Goal: Task Accomplishment & Management: Manage account settings

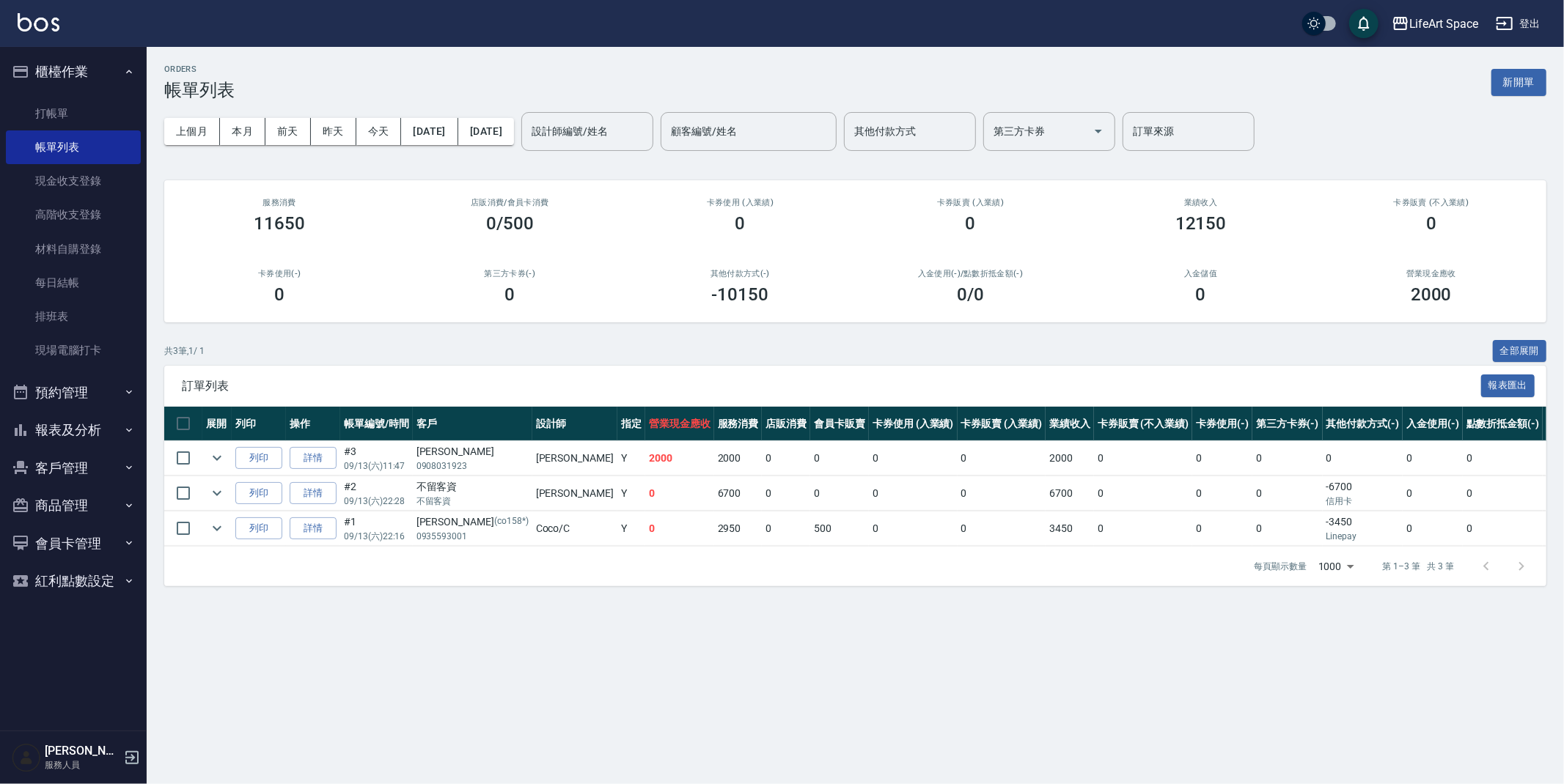
click at [82, 468] on button "客戶管理" at bounding box center [74, 468] width 135 height 38
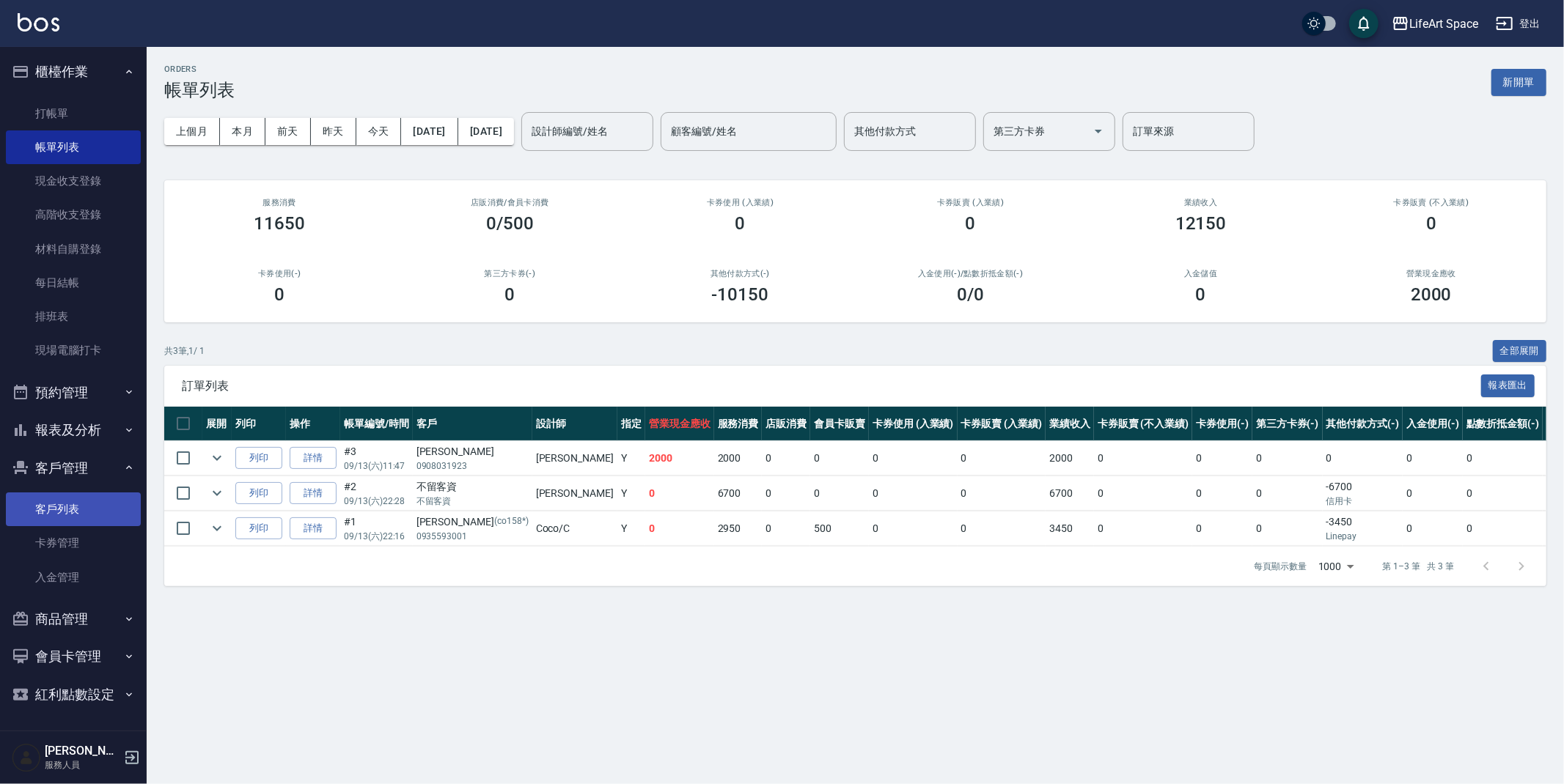
click at [53, 504] on link "客戶列表" at bounding box center [74, 509] width 135 height 34
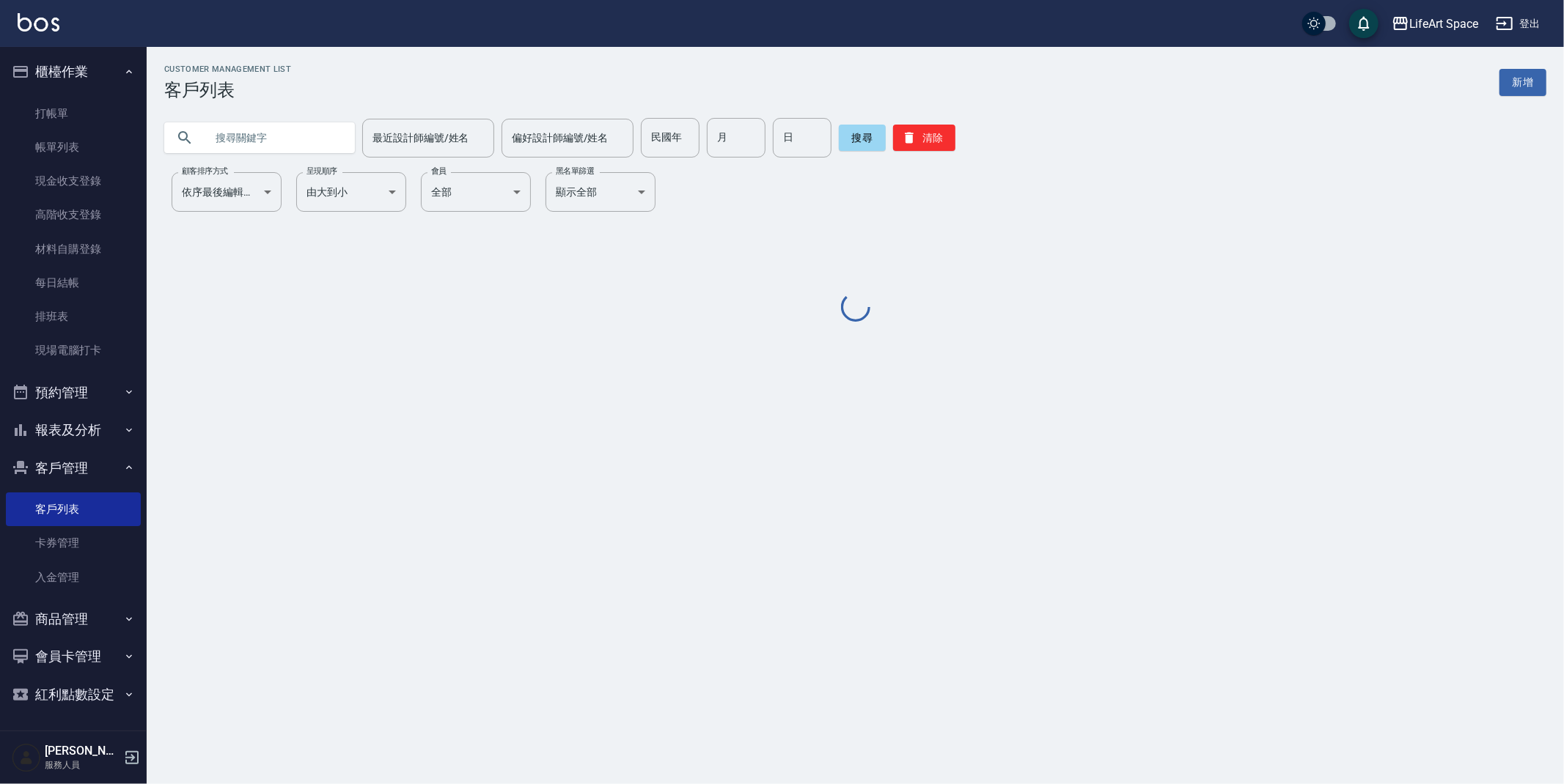
click at [284, 141] on input "text" at bounding box center [274, 138] width 138 height 40
type input "v"
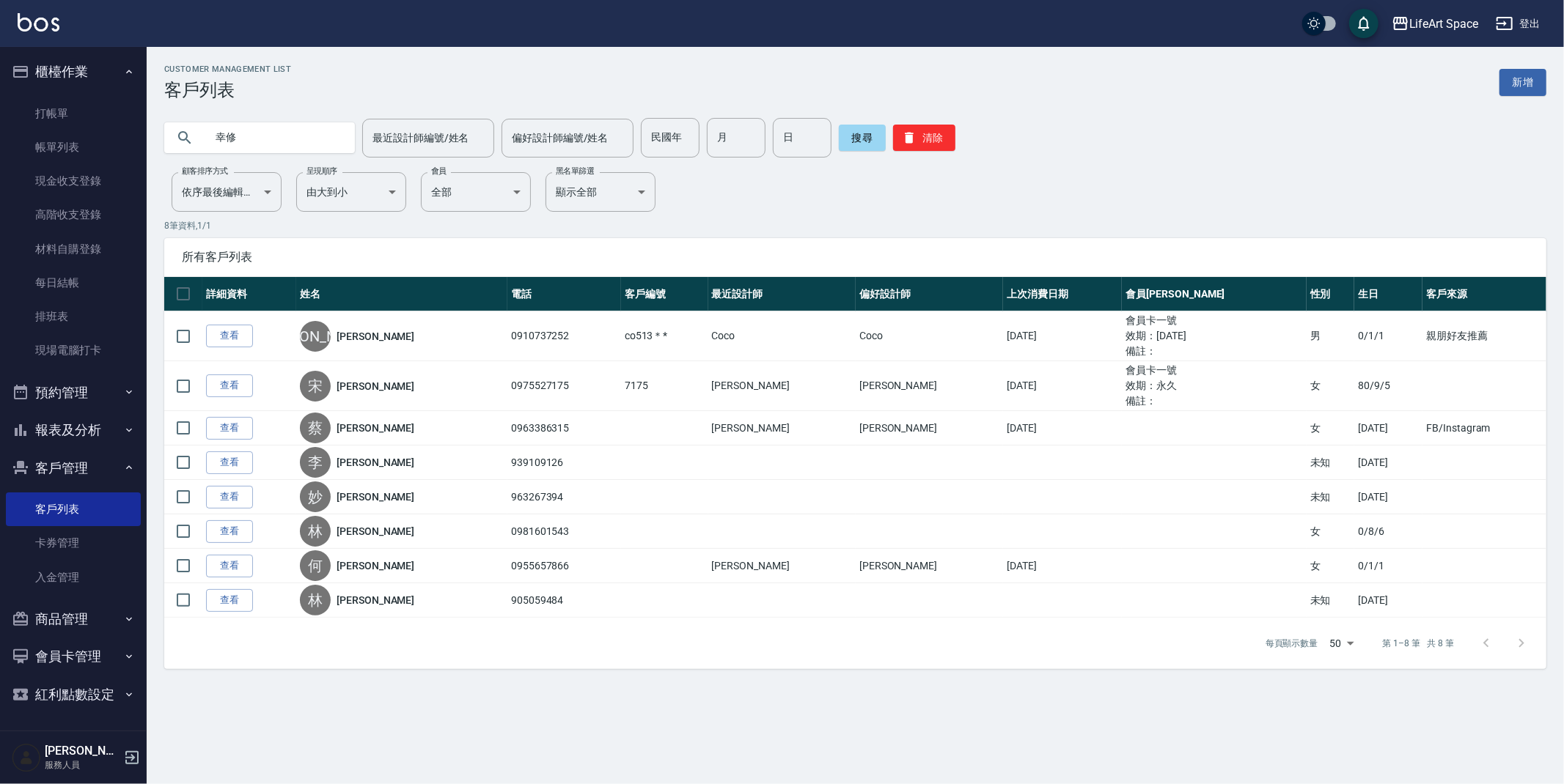
type input "幸修"
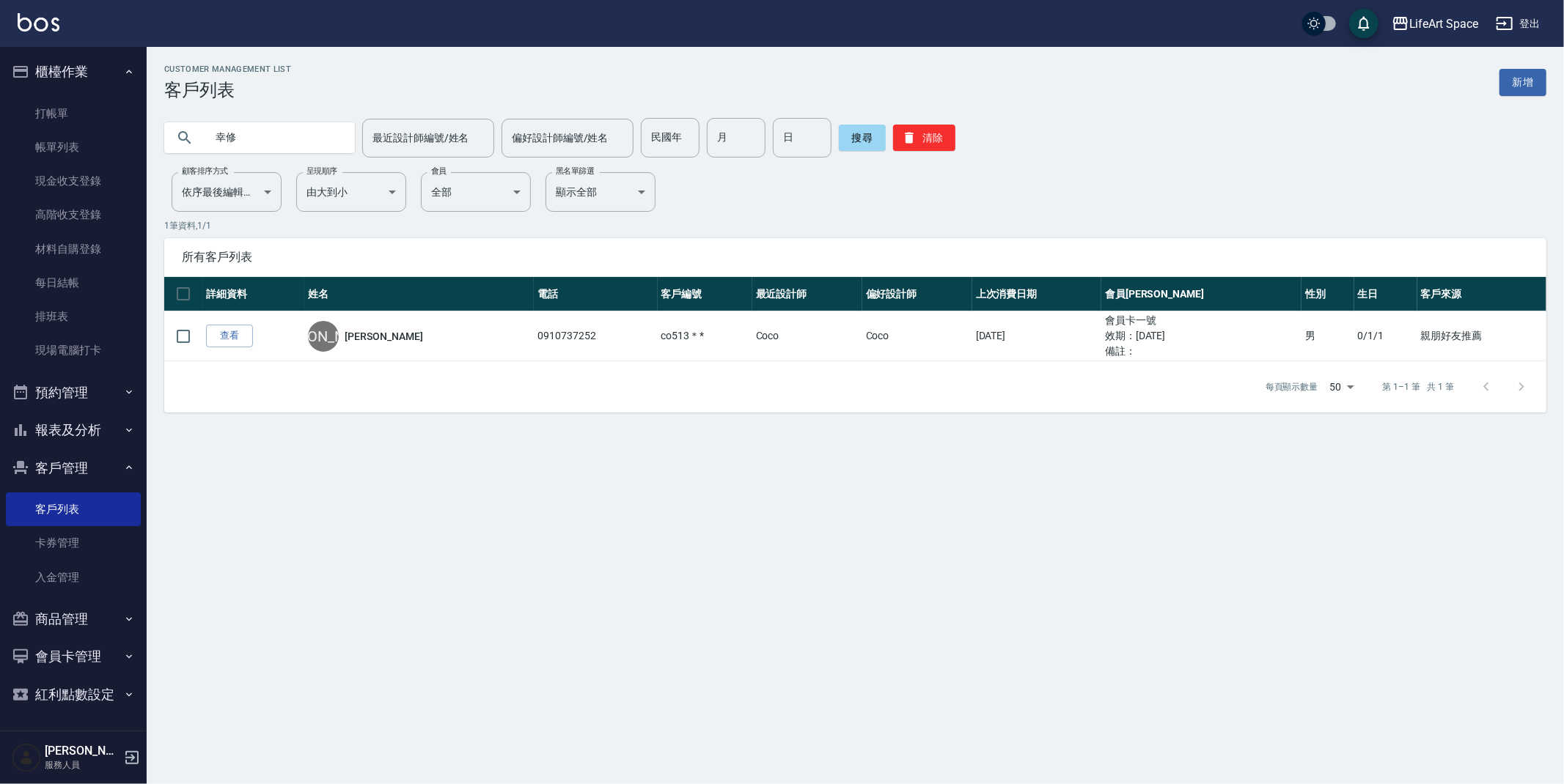
click at [225, 341] on link "查看" at bounding box center [229, 336] width 47 height 23
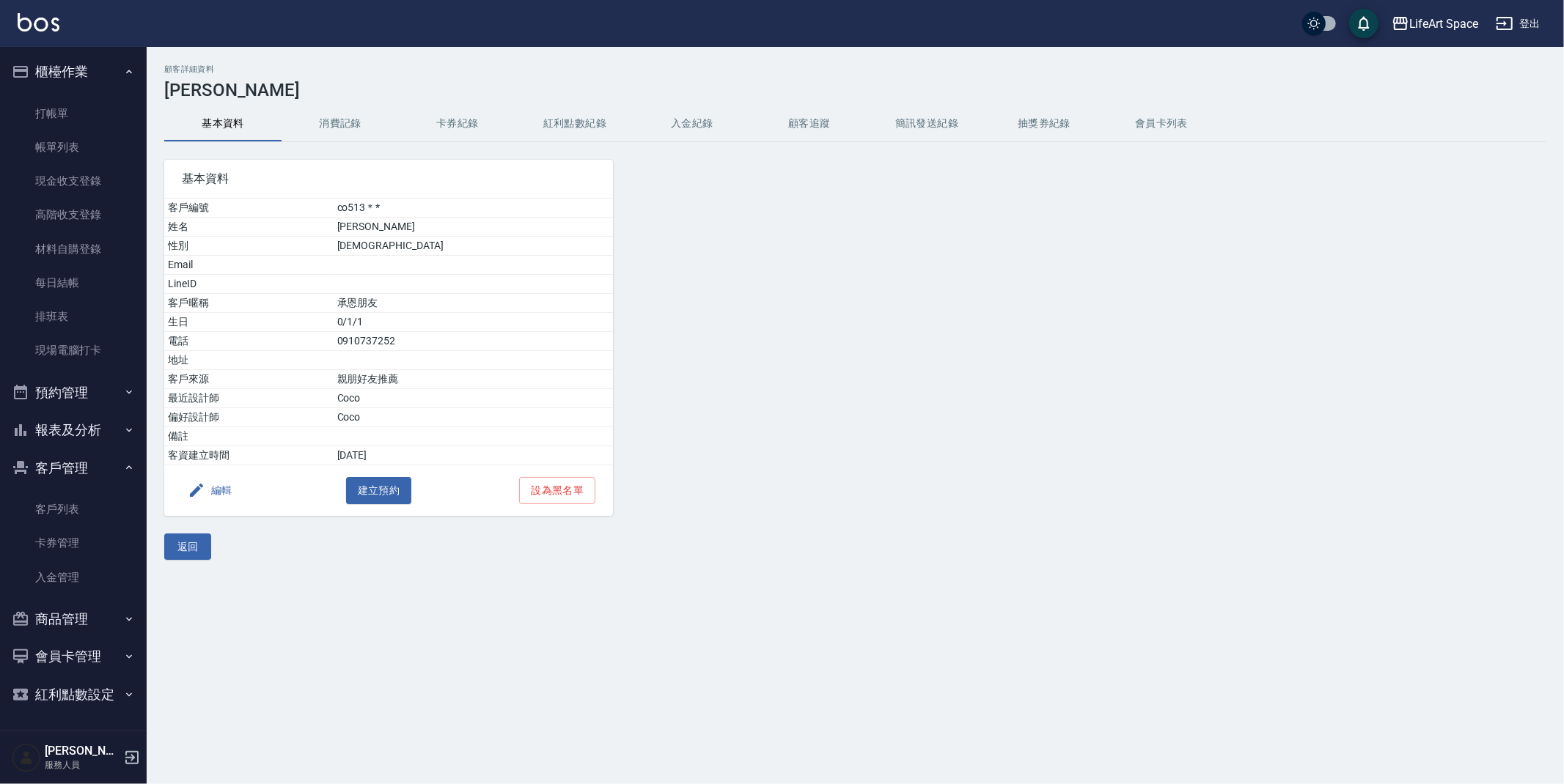
click at [341, 116] on button "消費記錄" at bounding box center [341, 124] width 117 height 36
